Goal: Task Accomplishment & Management: Manage account settings

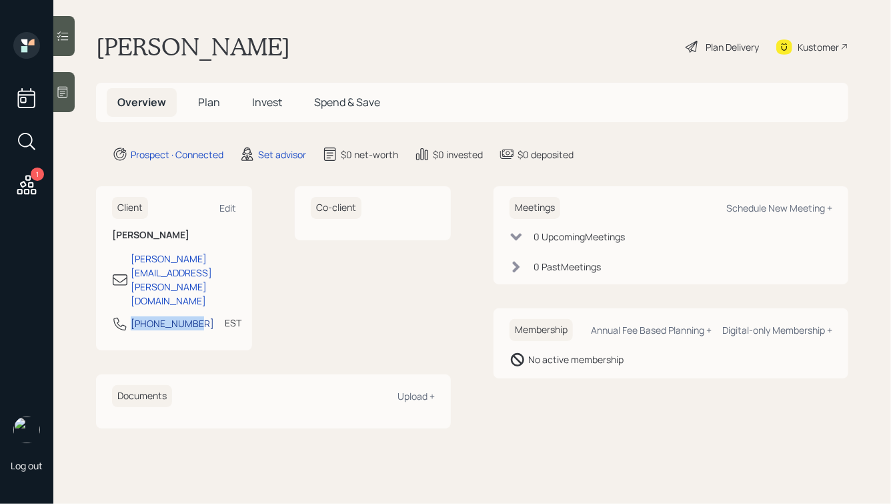
drag, startPoint x: 194, startPoint y: 279, endPoint x: 133, endPoint y: 287, distance: 61.9
click at [133, 316] on div "540-379-5839 EST Currently 3:12 PM" at bounding box center [174, 328] width 124 height 24
copy div "540-379-5839"
click at [769, 208] on div "Schedule New Meeting +" at bounding box center [780, 208] width 106 height 13
select select "round-robin"
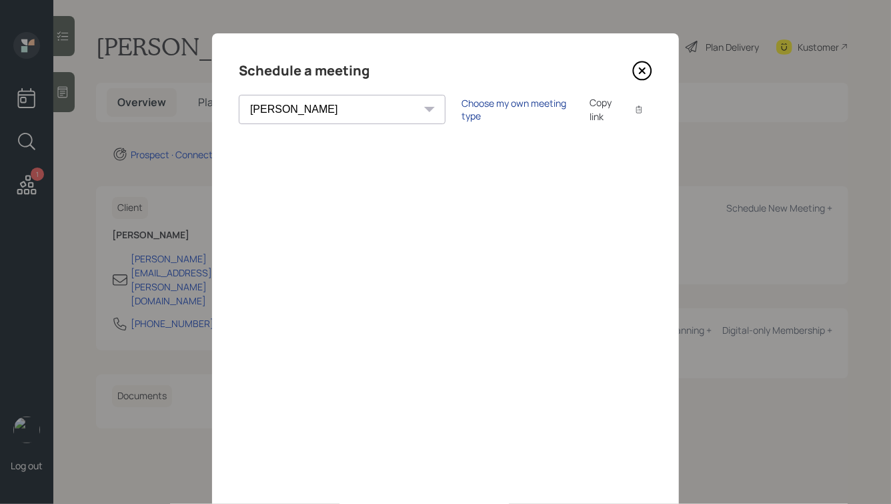
click at [462, 109] on div "Choose my own meeting type" at bounding box center [518, 109] width 112 height 25
click at [644, 69] on icon at bounding box center [642, 70] width 5 height 5
